Goal: Navigation & Orientation: Find specific page/section

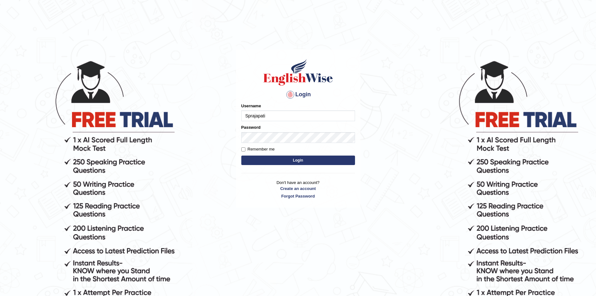
click at [299, 162] on button "Login" at bounding box center [298, 160] width 114 height 9
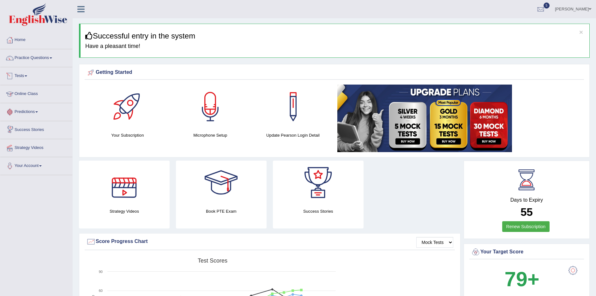
click at [30, 91] on link "Online Class" at bounding box center [36, 93] width 72 height 16
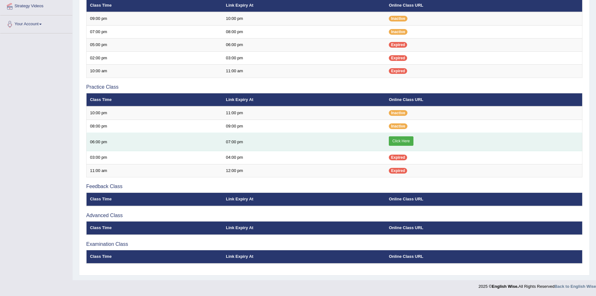
scroll to position [112, 0]
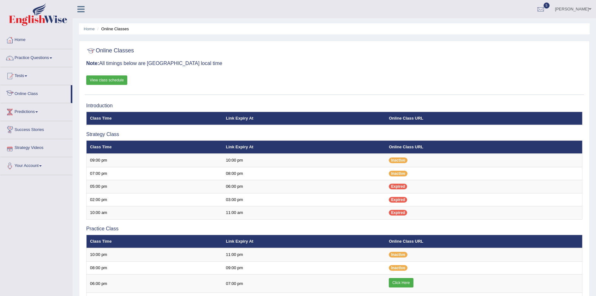
click at [104, 81] on link "View class schedule" at bounding box center [106, 79] width 41 height 9
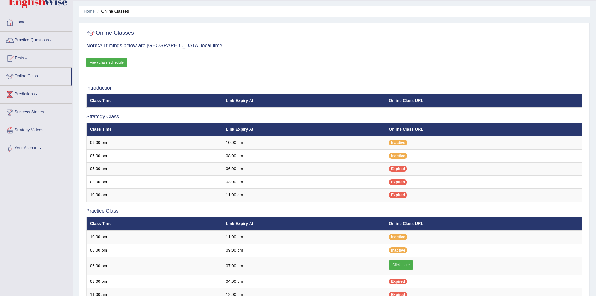
scroll to position [17, 0]
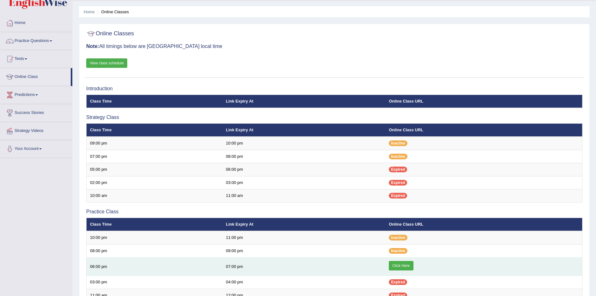
click at [407, 266] on link "Click Here" at bounding box center [401, 265] width 24 height 9
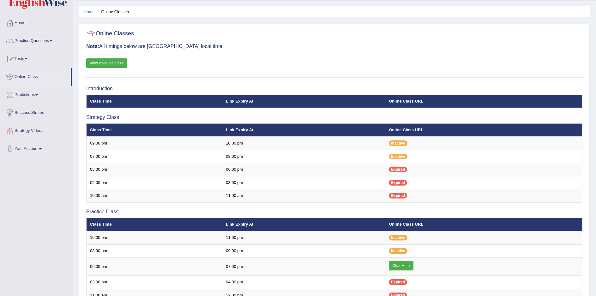
click at [109, 63] on link "View class schedule" at bounding box center [106, 62] width 41 height 9
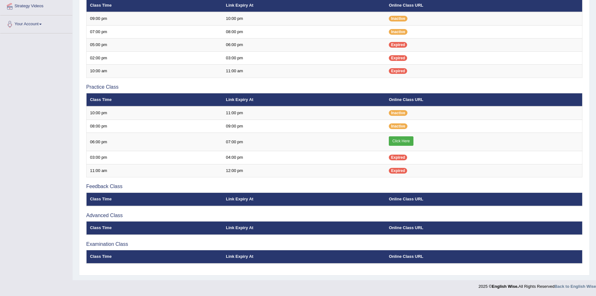
scroll to position [112, 0]
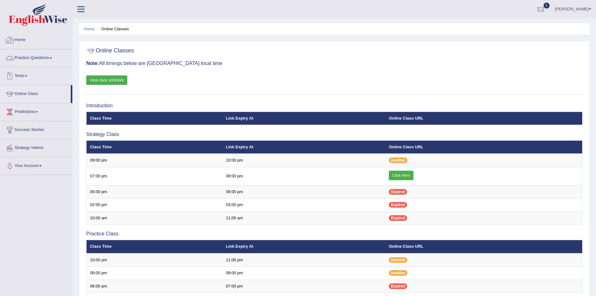
click at [21, 39] on link "Home" at bounding box center [36, 39] width 72 height 16
